Goal: Register for event/course

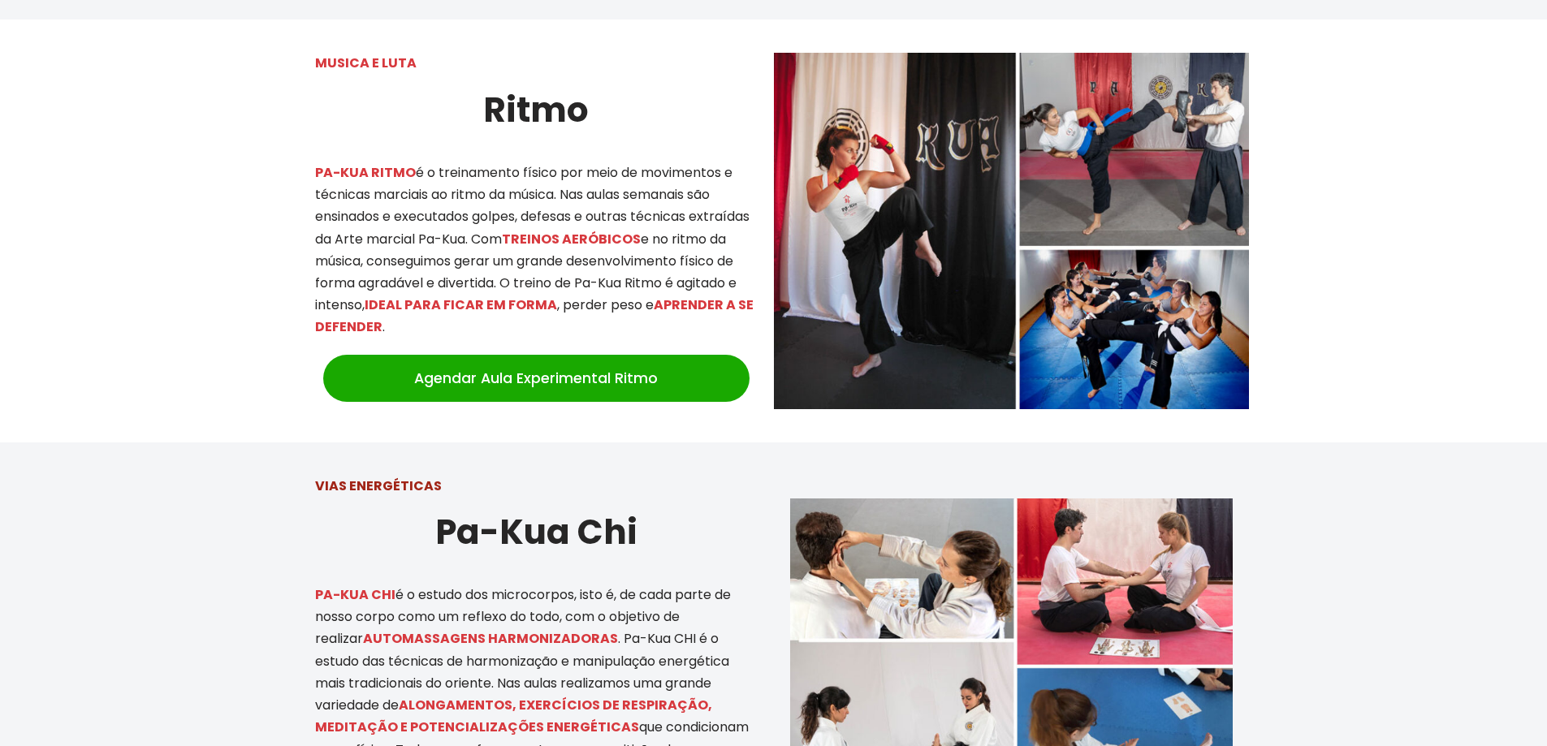
scroll to position [2923, 0]
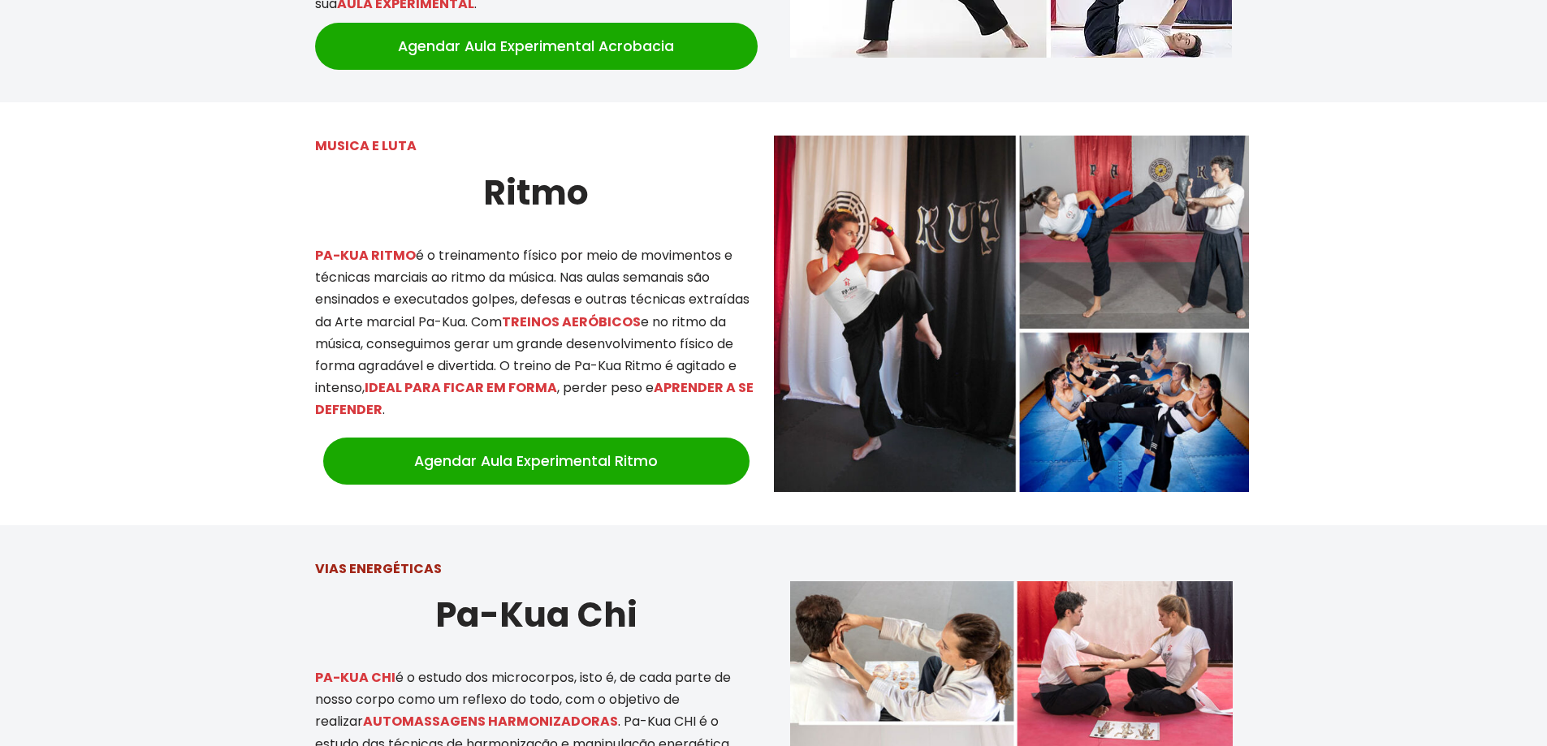
drag, startPoint x: 483, startPoint y: 159, endPoint x: 578, endPoint y: 165, distance: 95.2
click at [578, 169] on strong "Ritmo" at bounding box center [536, 193] width 106 height 48
drag, startPoint x: 456, startPoint y: 574, endPoint x: 613, endPoint y: 573, distance: 156.7
click at [613, 591] on strong "Pa-Kua Chi" at bounding box center [536, 615] width 202 height 48
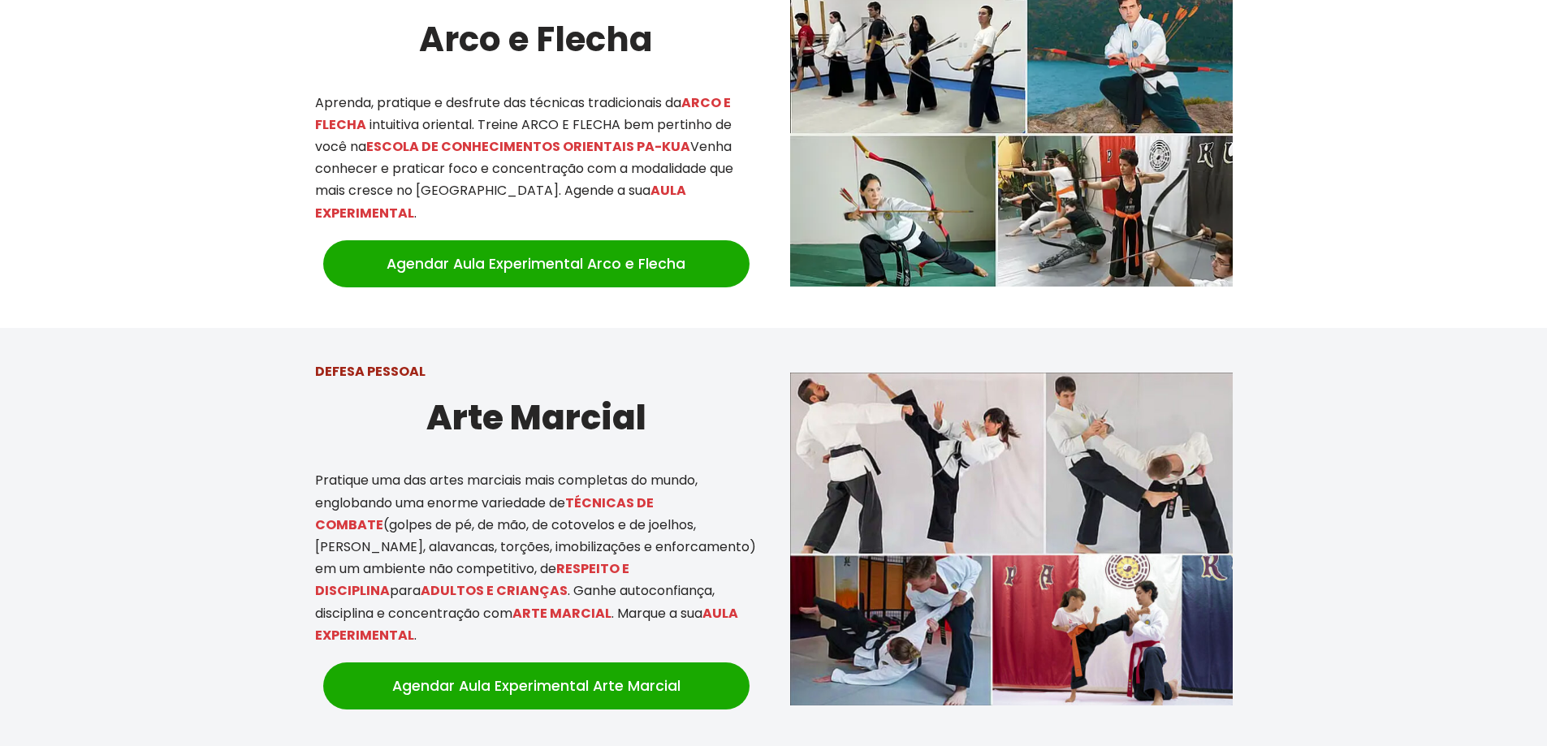
scroll to position [731, 0]
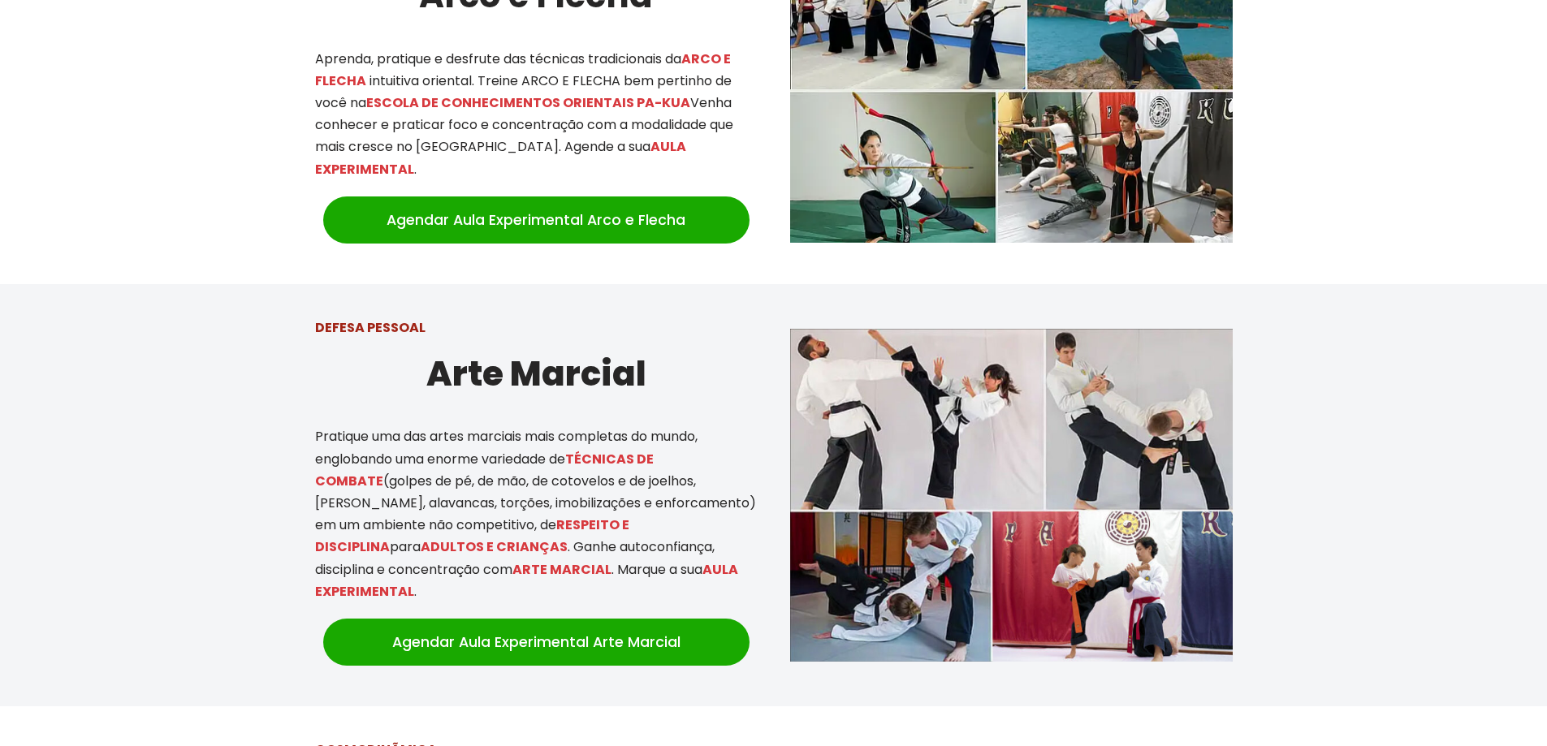
drag, startPoint x: 434, startPoint y: 342, endPoint x: 633, endPoint y: 360, distance: 200.5
click at [633, 360] on h2 "Arte Marcial" at bounding box center [536, 374] width 443 height 54
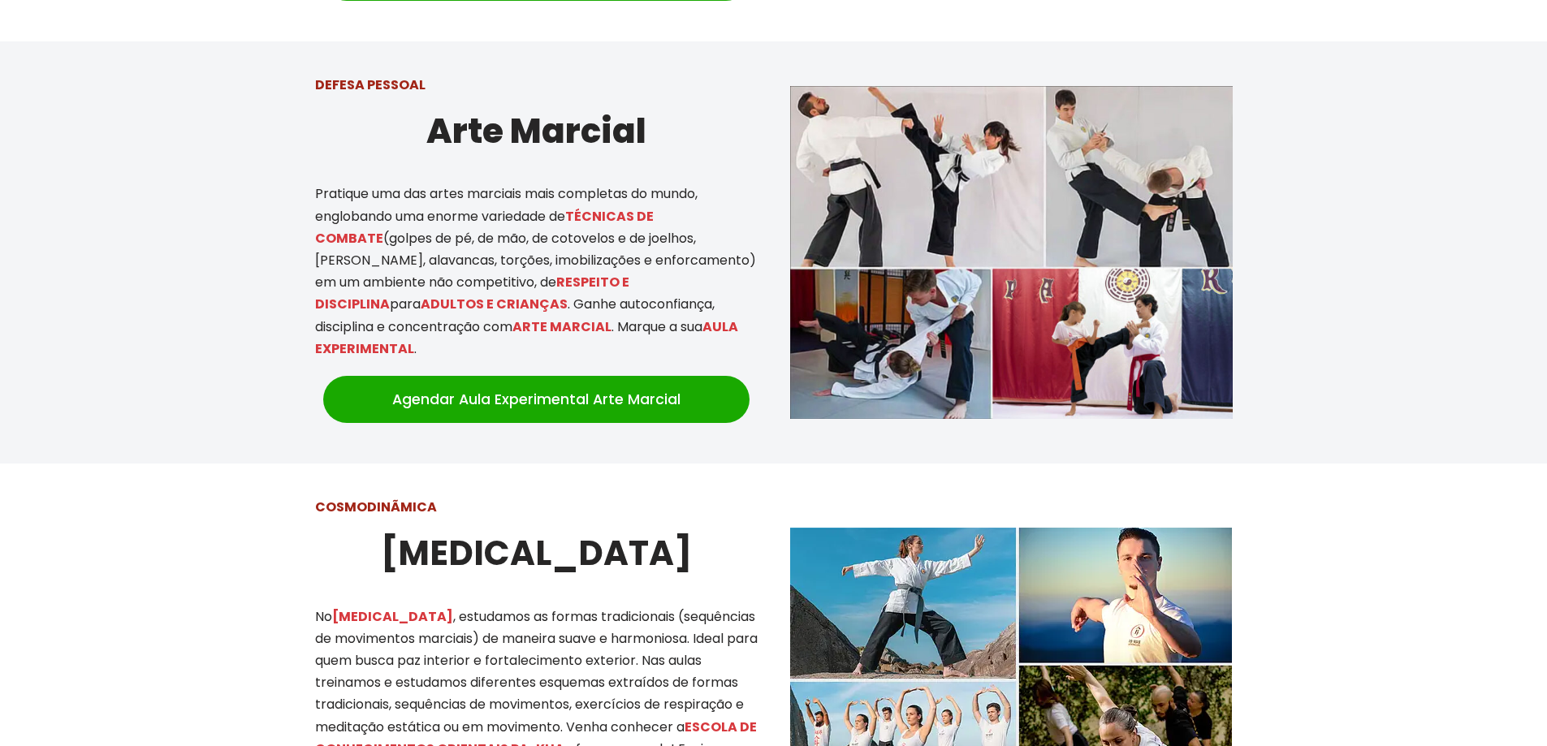
scroll to position [974, 0]
drag, startPoint x: 462, startPoint y: 546, endPoint x: 602, endPoint y: 558, distance: 140.2
click at [602, 558] on h2 "[MEDICAL_DATA]" at bounding box center [536, 552] width 443 height 54
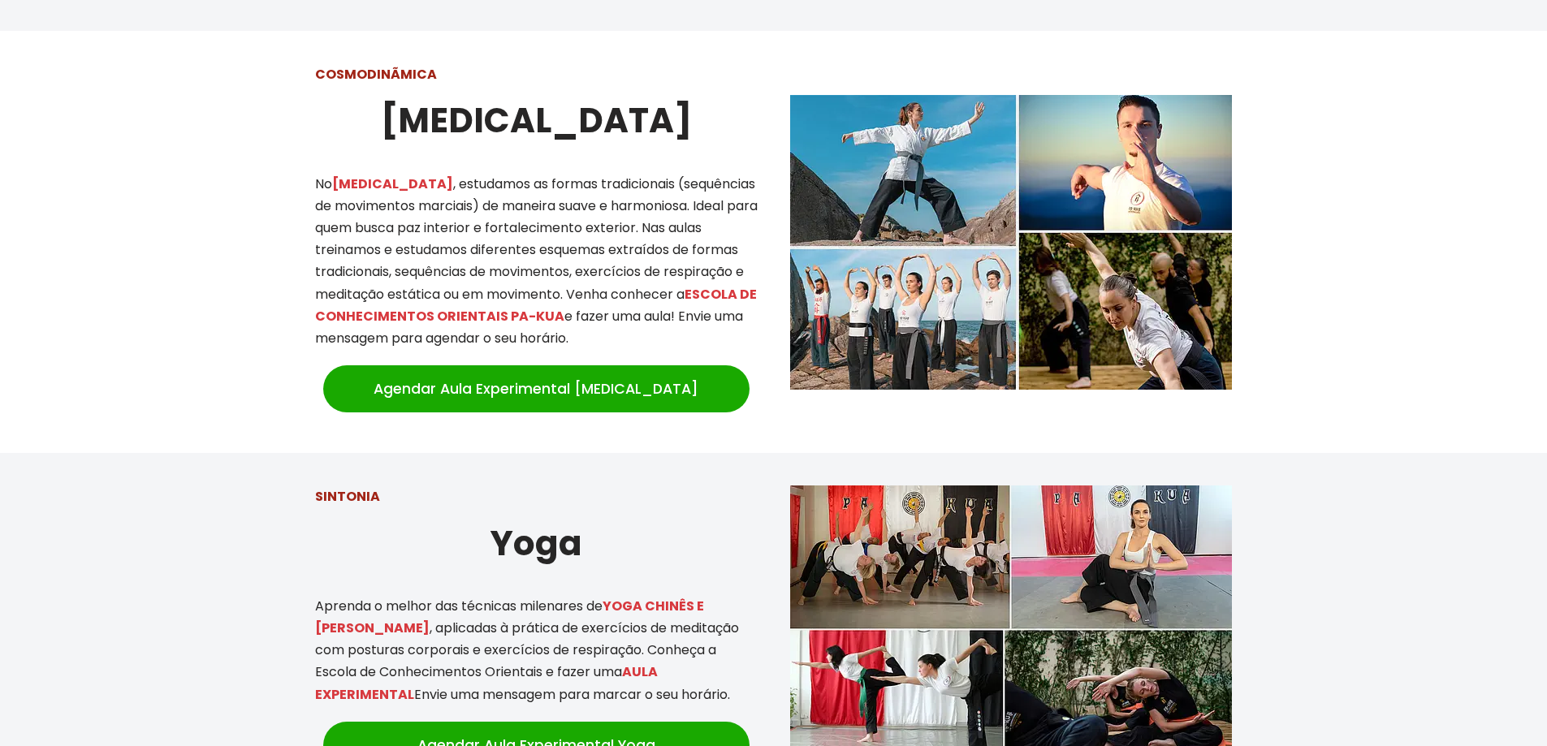
scroll to position [1543, 0]
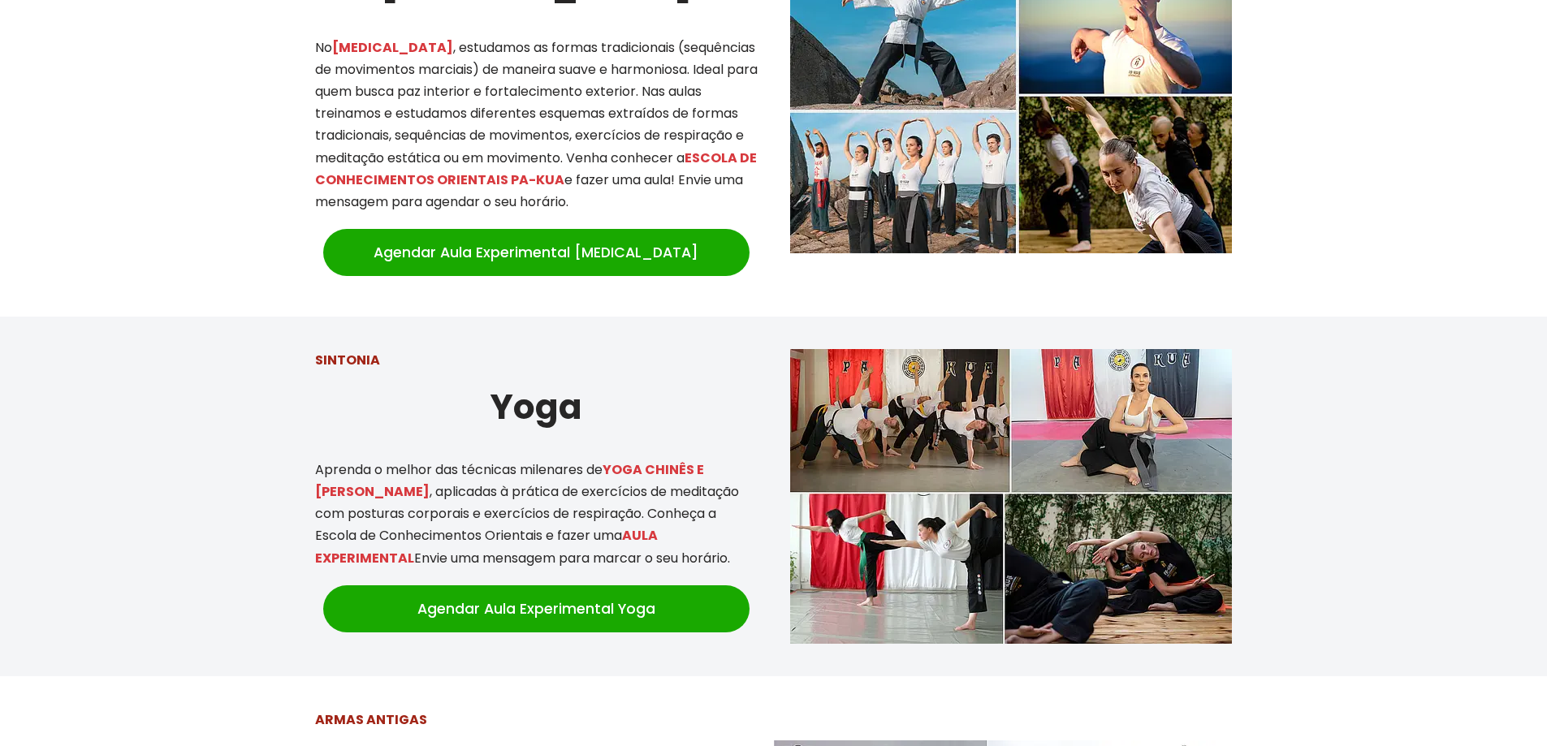
drag, startPoint x: 479, startPoint y: 402, endPoint x: 596, endPoint y: 402, distance: 116.9
click at [596, 402] on h2 "Yoga" at bounding box center [536, 407] width 443 height 54
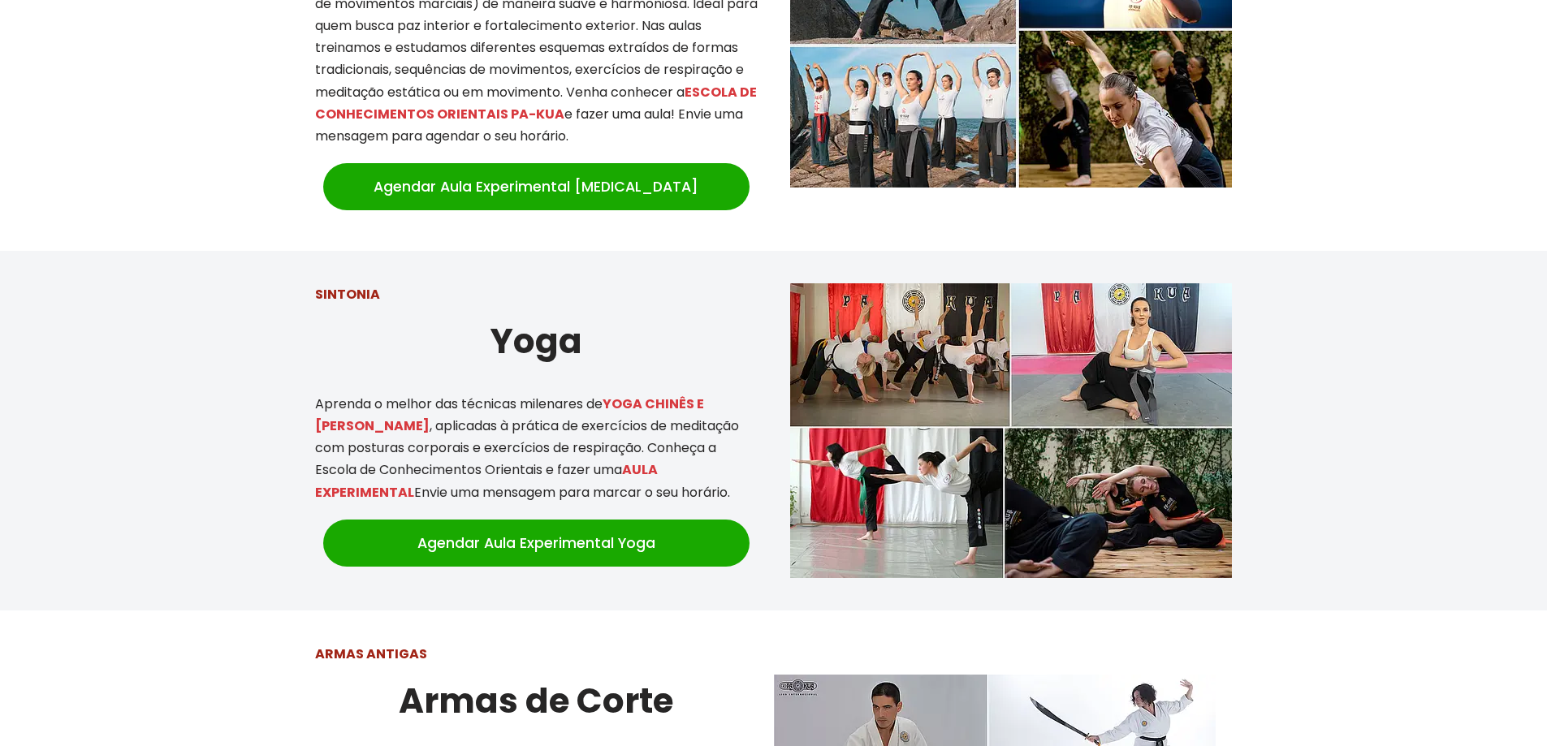
scroll to position [1949, 0]
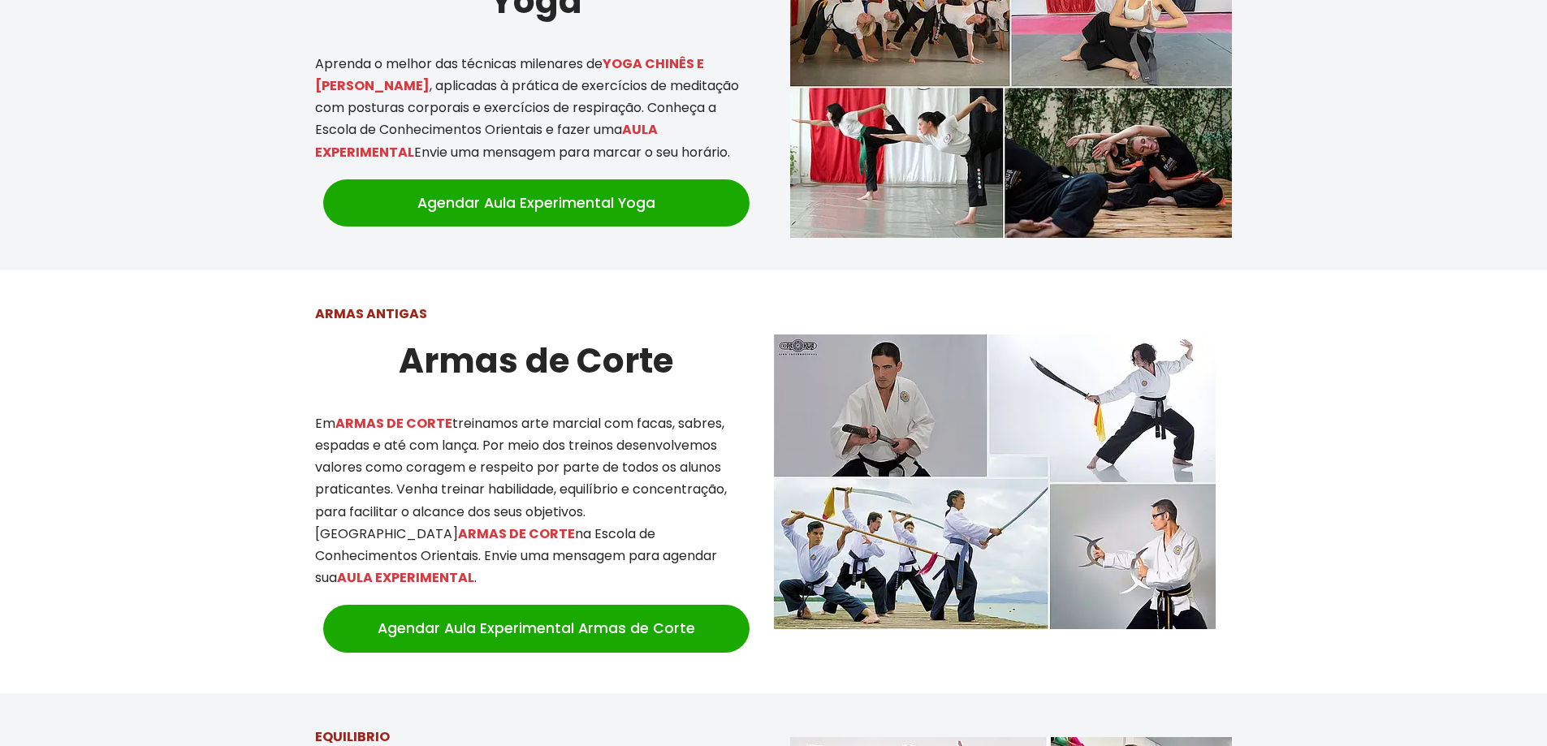
drag, startPoint x: 410, startPoint y: 360, endPoint x: 632, endPoint y: 357, distance: 221.7
click at [632, 357] on strong "Armas de Corte" at bounding box center [536, 361] width 274 height 48
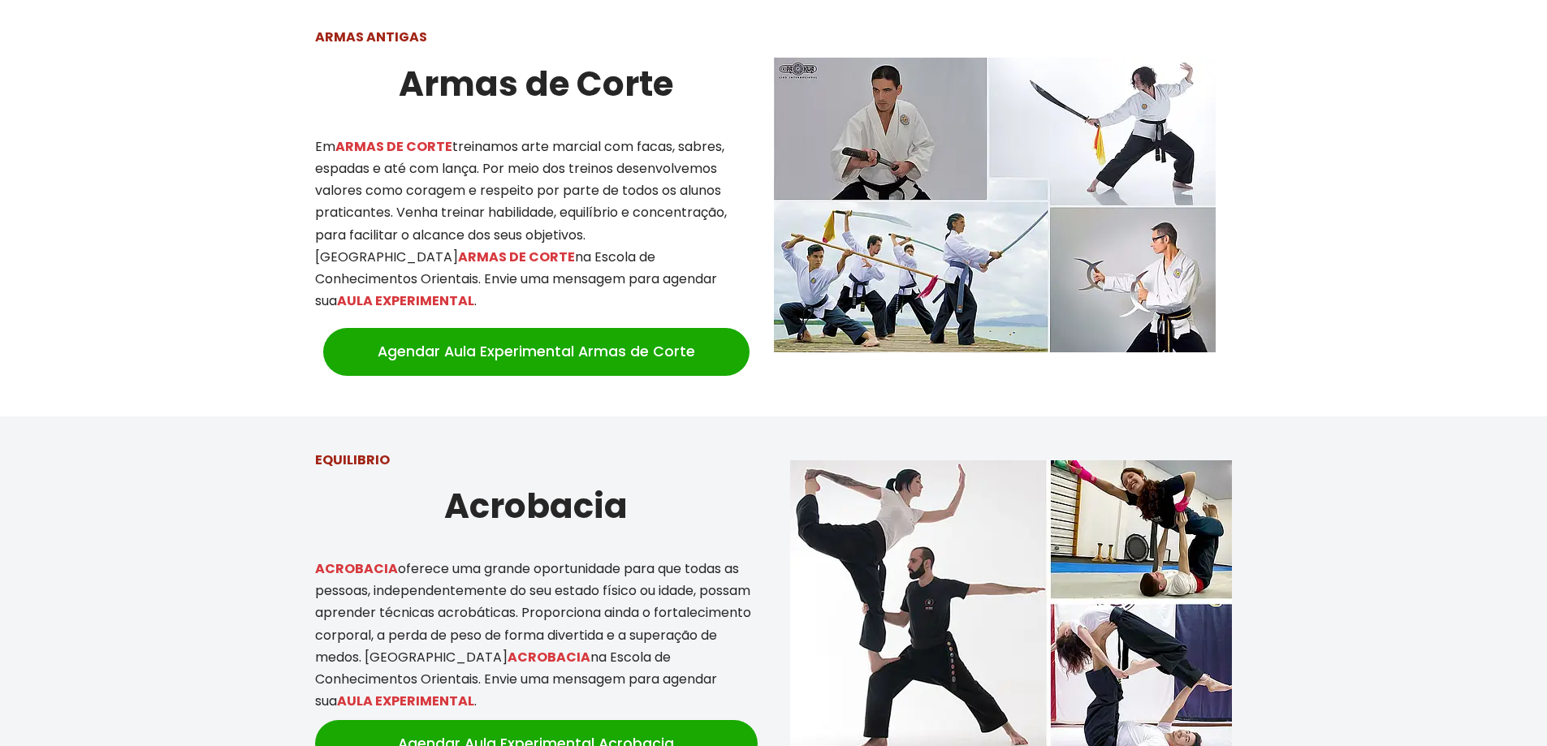
scroll to position [2274, 0]
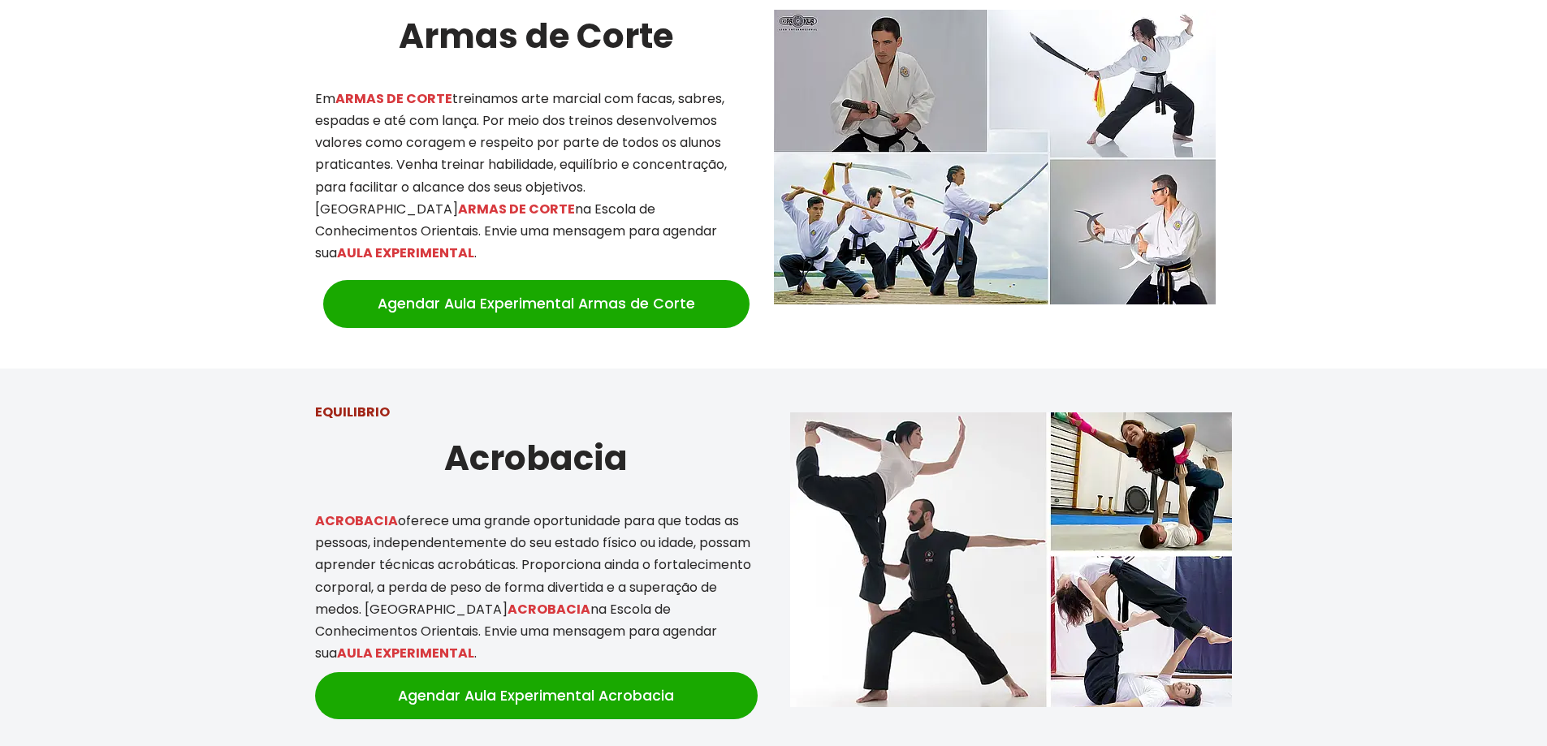
drag, startPoint x: 495, startPoint y: 418, endPoint x: 654, endPoint y: 425, distance: 158.5
click at [654, 431] on h2 "Acrobacia" at bounding box center [536, 458] width 443 height 54
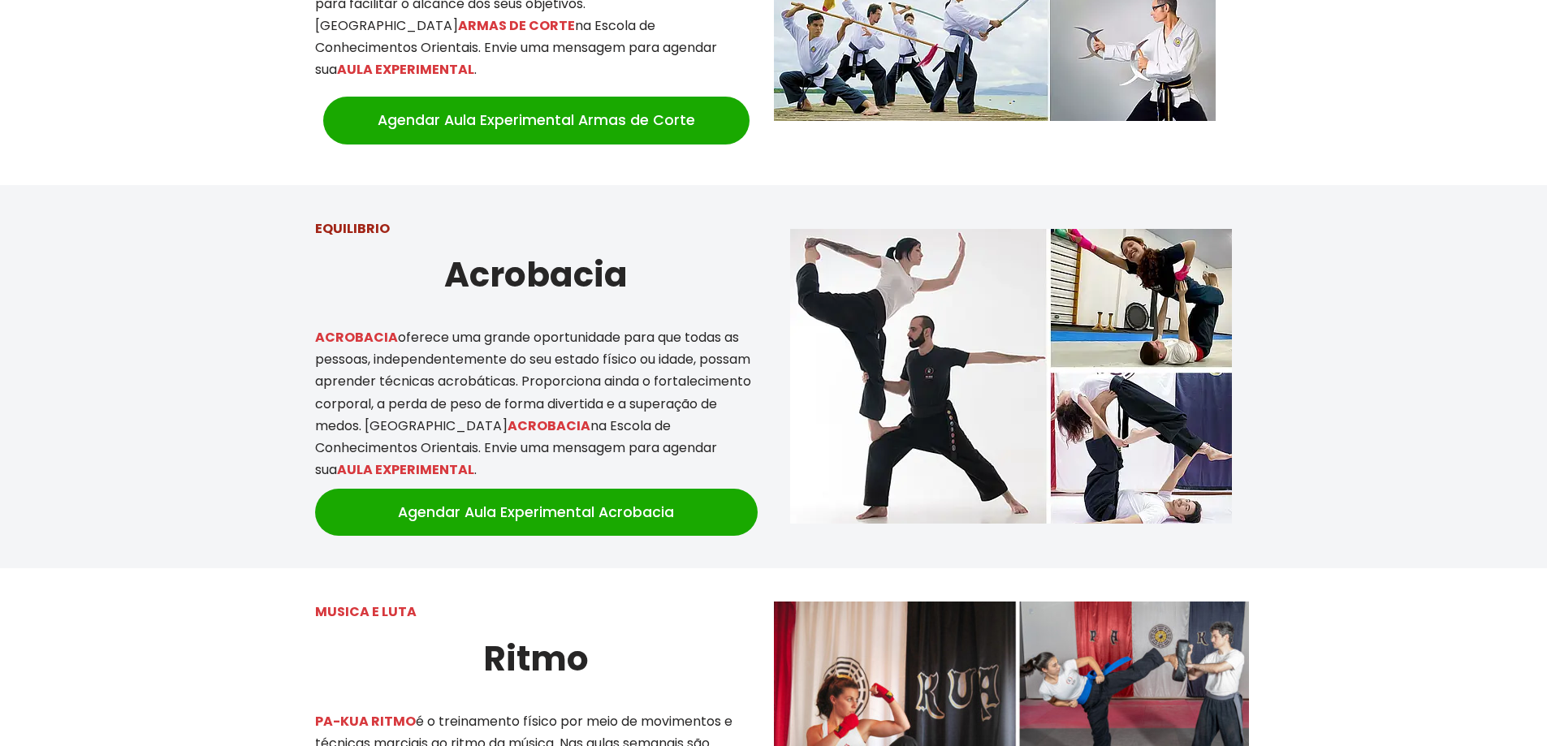
scroll to position [2680, 0]
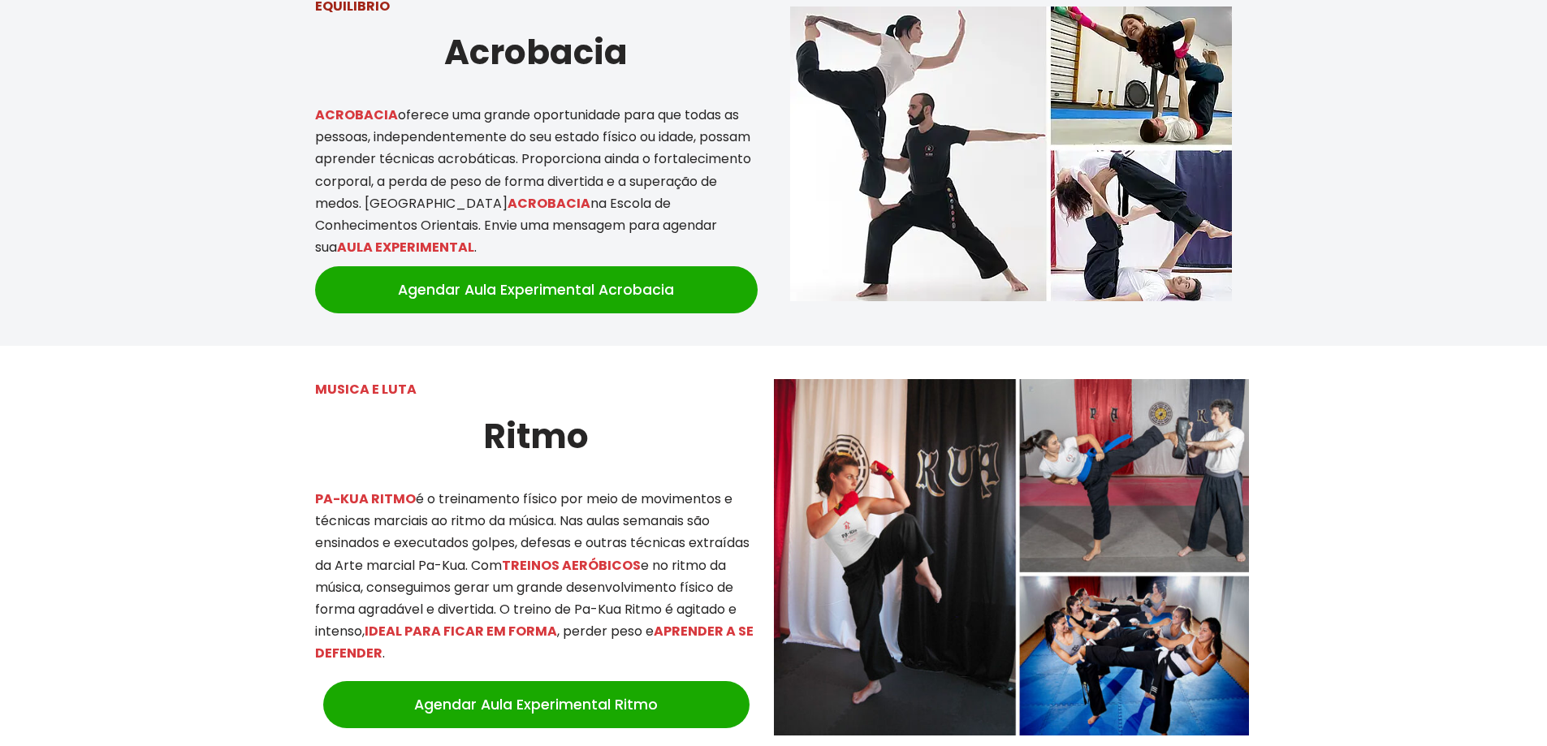
drag, startPoint x: 496, startPoint y: 399, endPoint x: 594, endPoint y: 404, distance: 97.6
click at [594, 409] on h2 "Ritmo" at bounding box center [536, 436] width 443 height 54
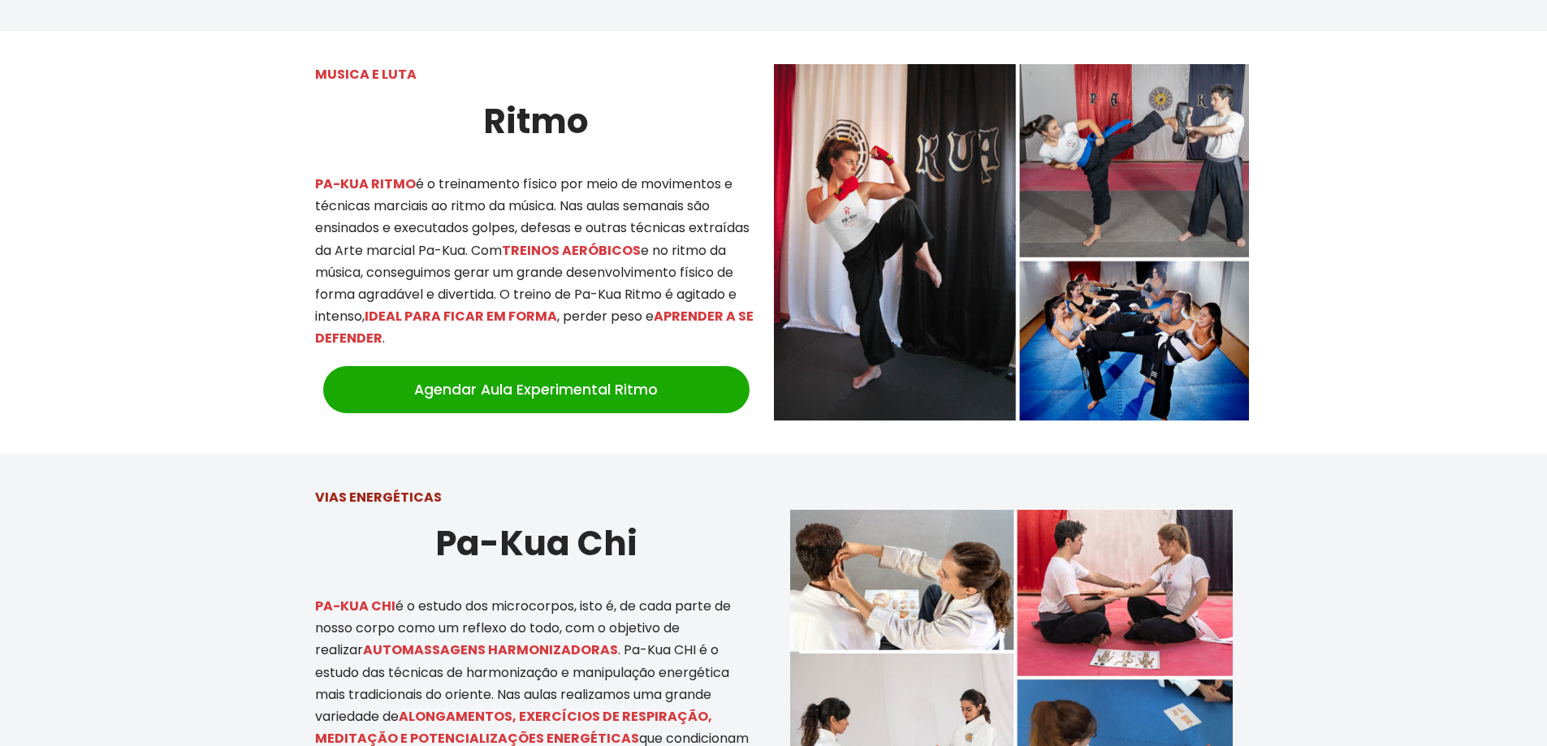
scroll to position [3004, 0]
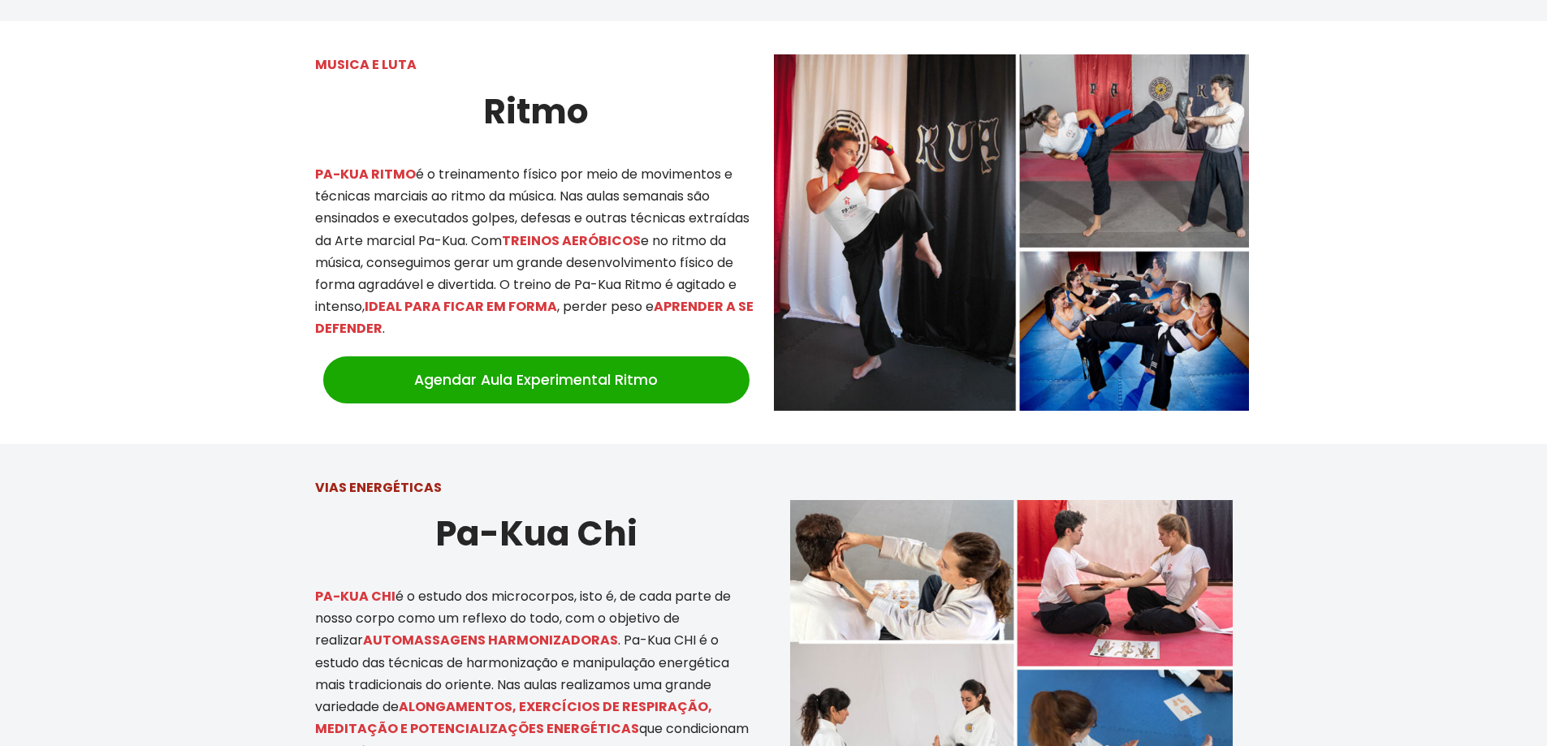
drag, startPoint x: 581, startPoint y: 276, endPoint x: 716, endPoint y: 293, distance: 136.7
click at [716, 293] on p "PA-KUA RITMO é o treinamento físico por meio de movimentos e técnicas marciais …" at bounding box center [536, 251] width 443 height 177
click at [709, 300] on div "MUSICA E LUTA Ritmo PA-KUA RITMO é o treinamento físico por meio de movimentos …" at bounding box center [536, 232] width 475 height 390
drag, startPoint x: 466, startPoint y: 62, endPoint x: 557, endPoint y: 81, distance: 93.0
click at [557, 84] on h2 "Ritmo" at bounding box center [536, 111] width 443 height 54
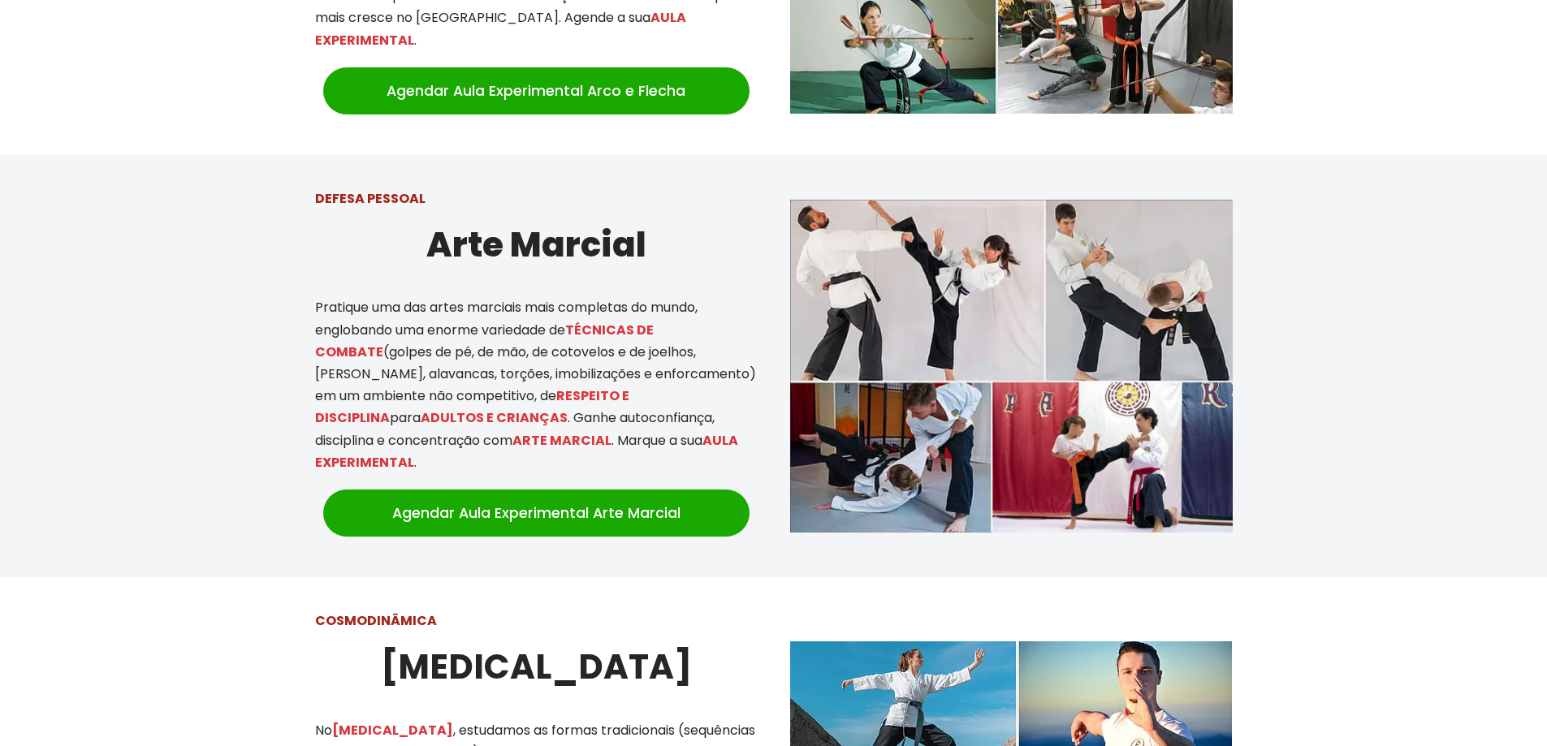
scroll to position [893, 0]
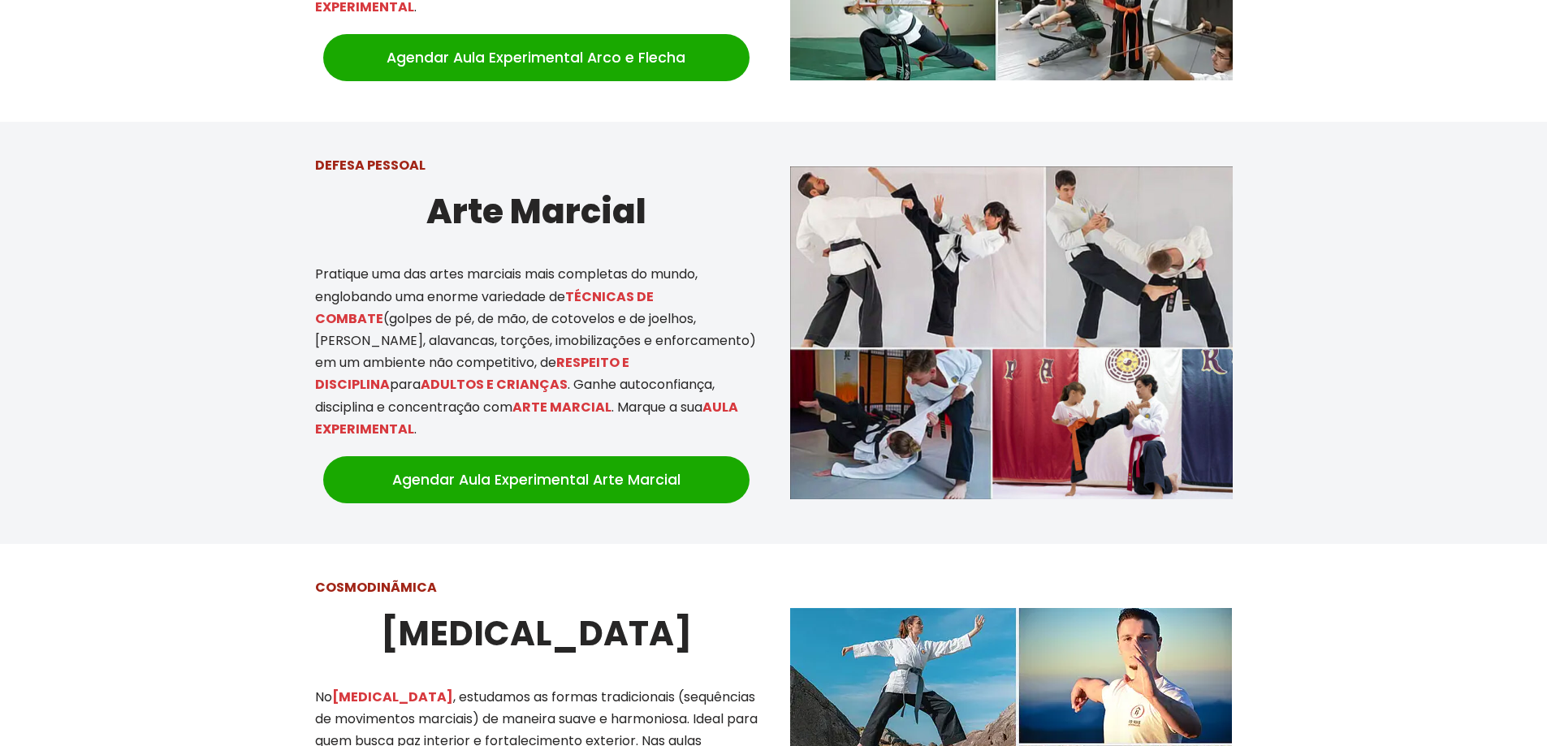
drag, startPoint x: 1547, startPoint y: 149, endPoint x: 1567, endPoint y: 349, distance: 201.6
click at [1531, 253] on div at bounding box center [773, 333] width 1547 height 422
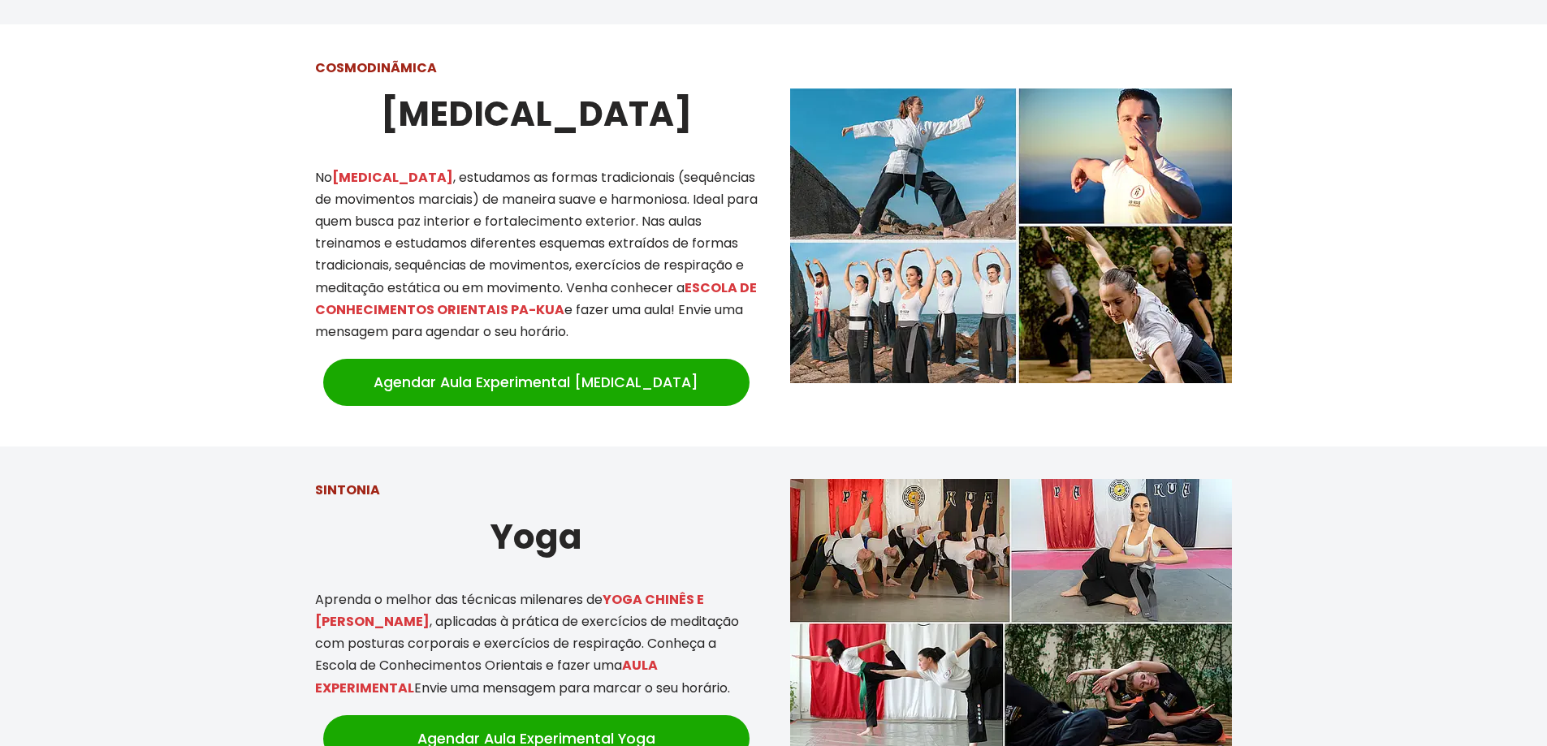
scroll to position [0, 0]
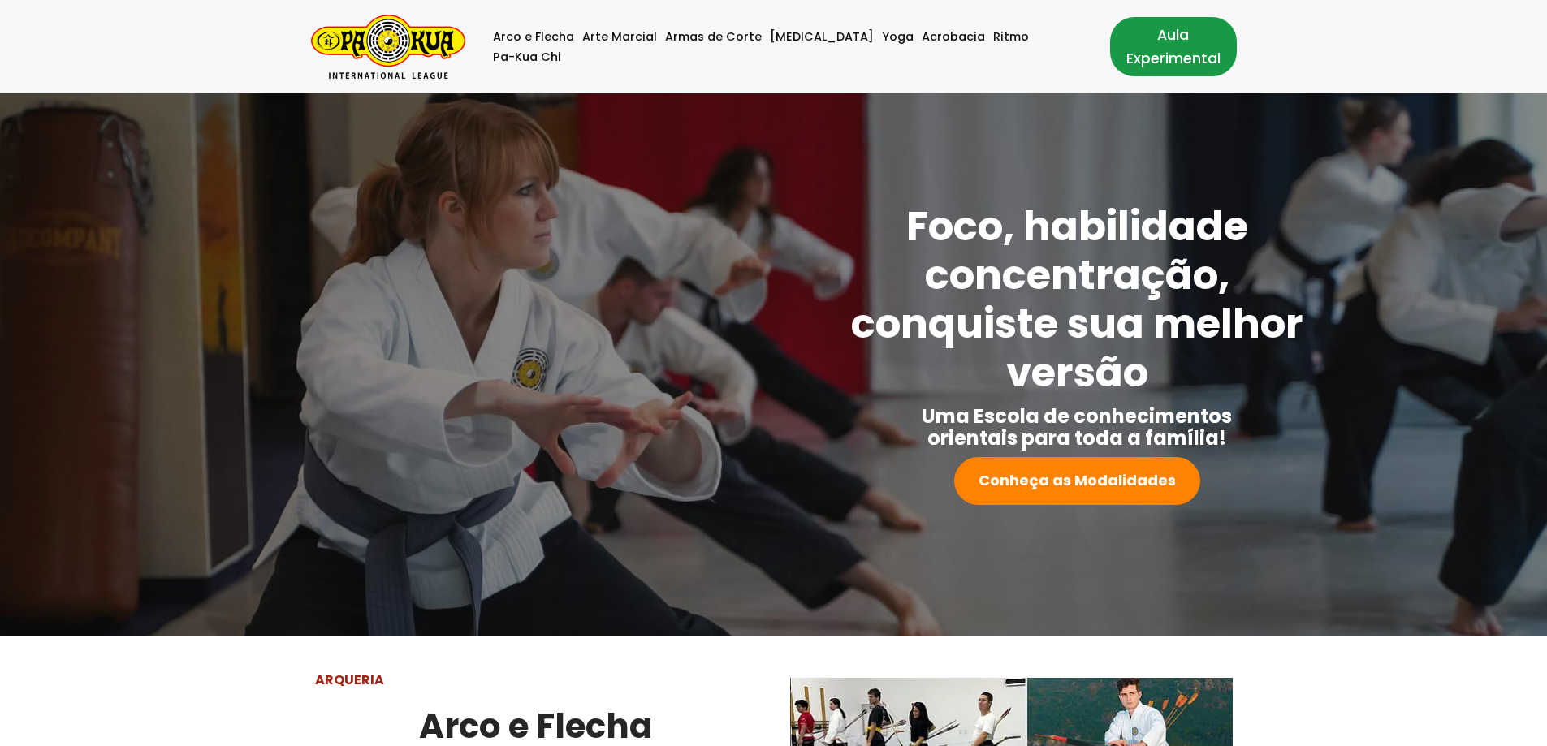
click at [1160, 54] on link "Aula Experimental" at bounding box center [1173, 46] width 127 height 58
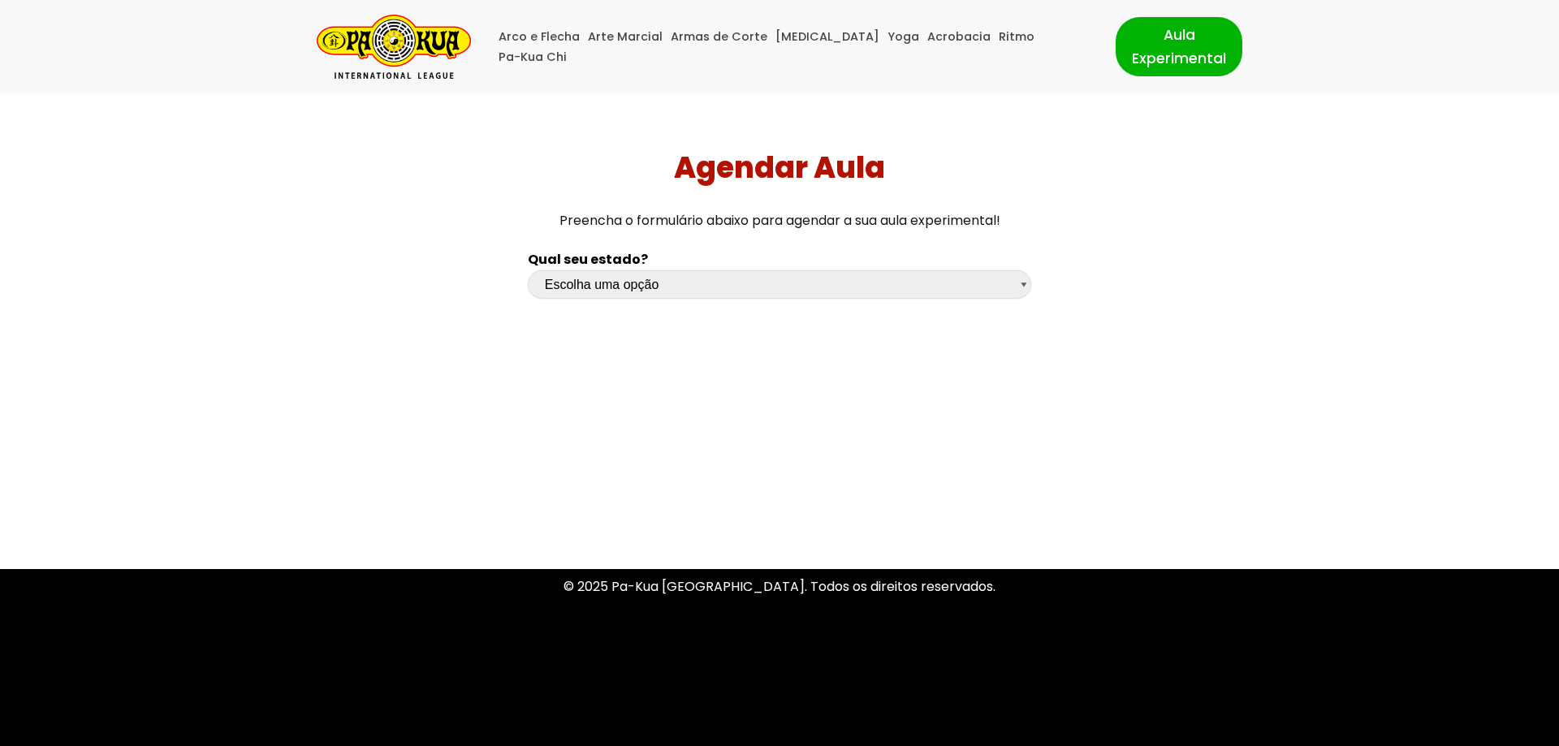
click at [651, 292] on select "Escolha uma opção [GEOGRAPHIC_DATA] [GEOGRAPHIC_DATA] [GEOGRAPHIC_DATA] [GEOGRA…" at bounding box center [779, 284] width 503 height 28
select select "sp"
click at [528, 270] on select "Escolha uma opção [GEOGRAPHIC_DATA] [GEOGRAPHIC_DATA] [GEOGRAPHIC_DATA] [GEOGRA…" at bounding box center [779, 284] width 503 height 28
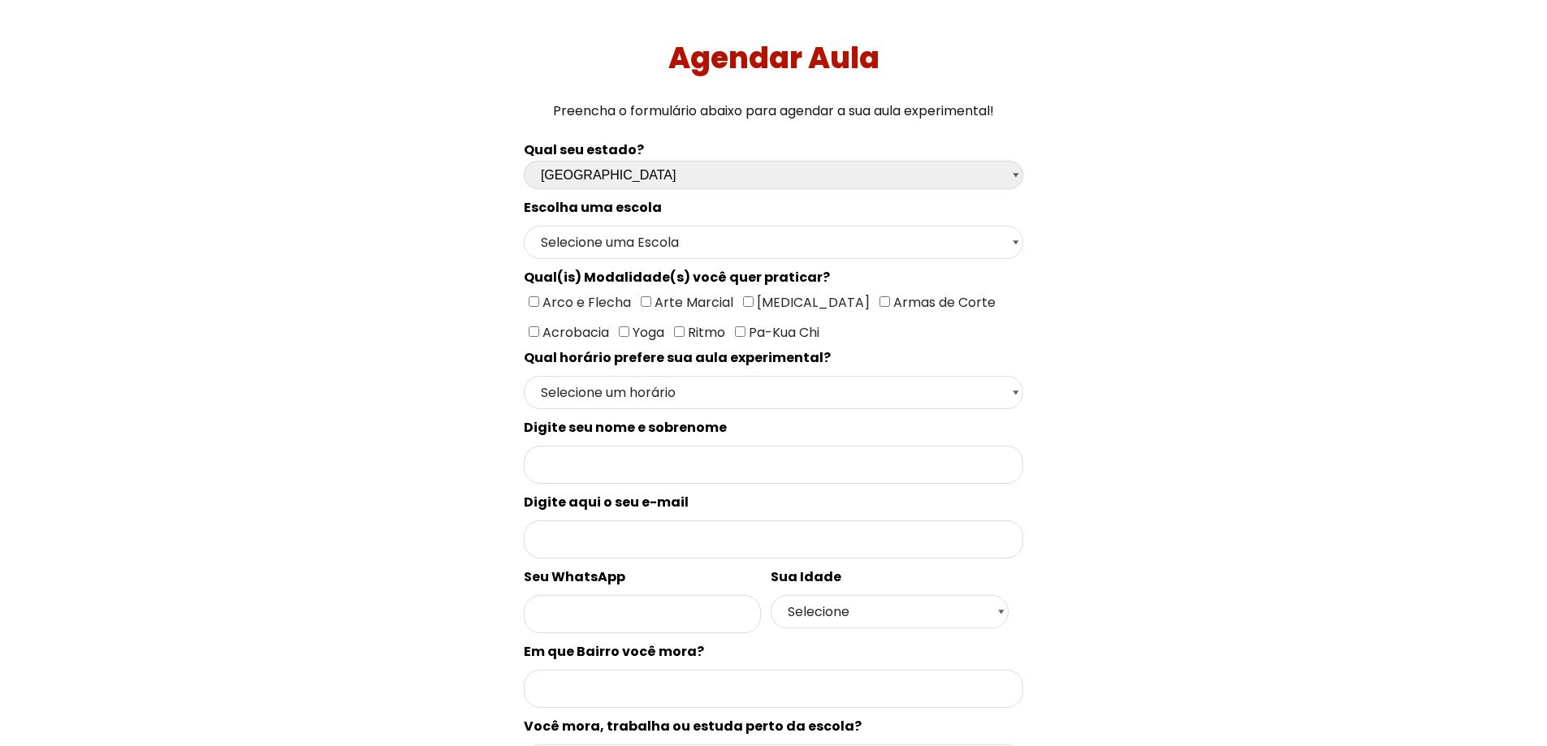
scroll to position [162, 0]
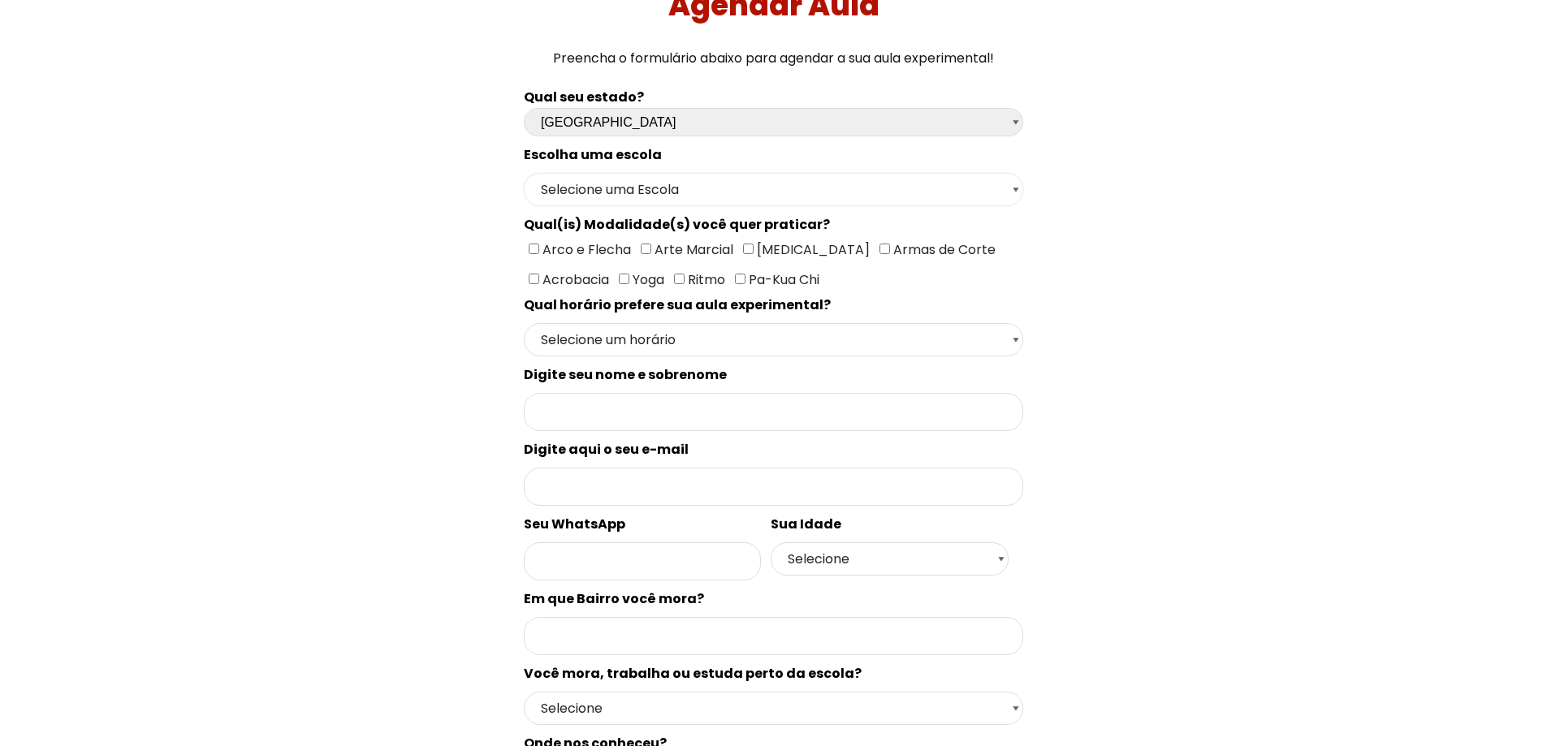
click at [643, 202] on select "Selecione uma Escola [GEOGRAPHIC_DATA] - Escola [GEOGRAPHIC_DATA] - [GEOGRAPHIC…" at bounding box center [773, 189] width 499 height 33
select select "[GEOGRAPHIC_DATA] - [GEOGRAPHIC_DATA]"
click at [524, 173] on select "Selecione uma Escola [GEOGRAPHIC_DATA] - Escola [GEOGRAPHIC_DATA] - [GEOGRAPHIC…" at bounding box center [773, 189] width 499 height 33
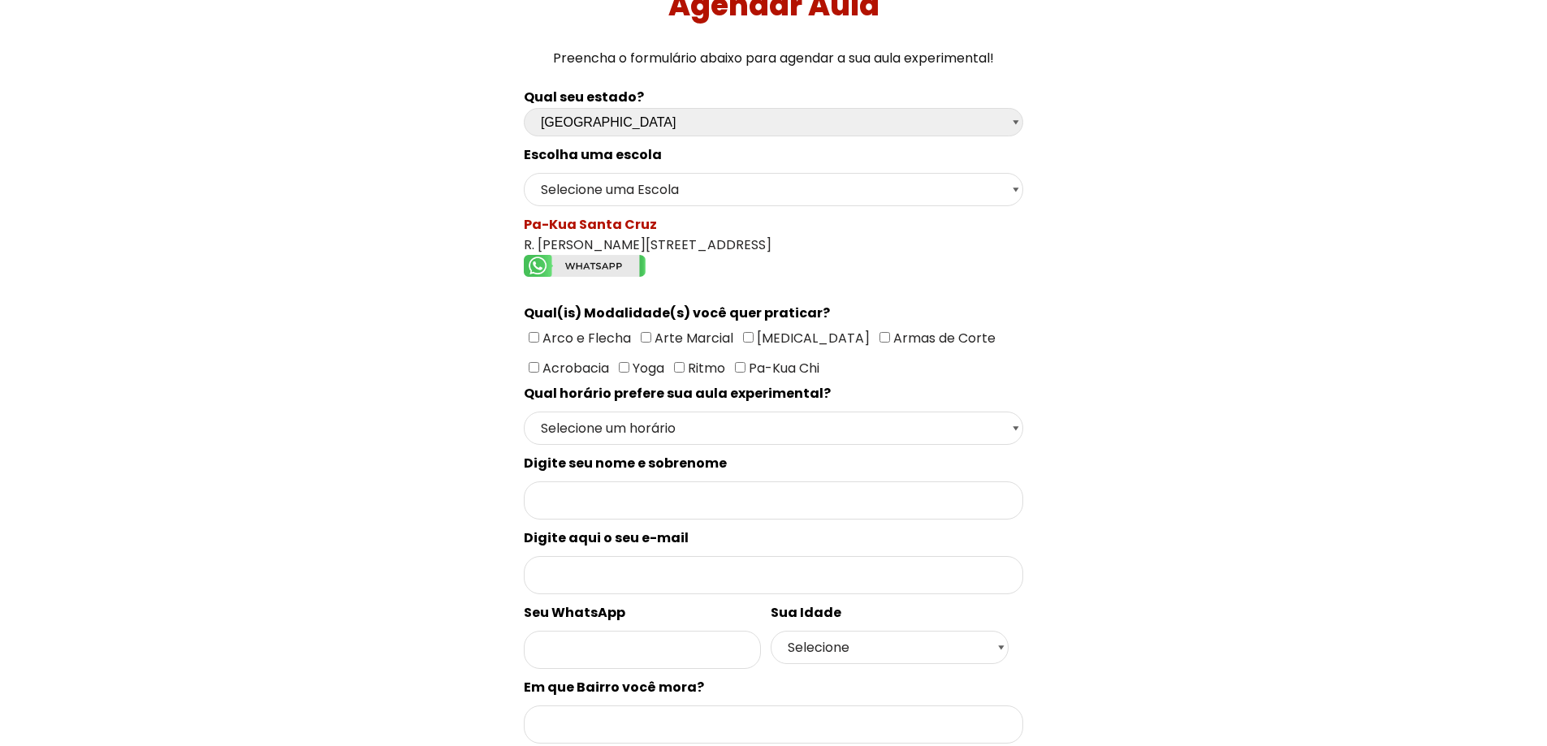
click at [616, 260] on img "Formulário de contacto" at bounding box center [585, 266] width 122 height 22
